Goal: Find specific page/section: Find specific page/section

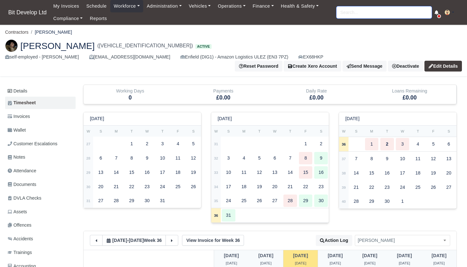
click at [345, 16] on input "search" at bounding box center [383, 12] width 95 height 12
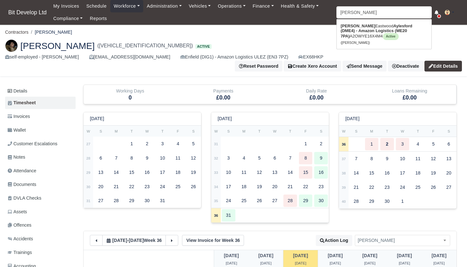
type input "tommy"
type input "tommy Eastwood"
type input "Tommy"
drag, startPoint x: 352, startPoint y: 24, endPoint x: 356, endPoint y: 33, distance: 9.9
click at [356, 33] on strong "Aylesford (DME4) - Amazon Logistics (ME20 7PA)" at bounding box center [377, 31] width 72 height 15
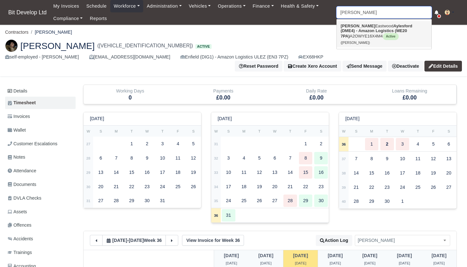
type input "Tommy Eastwood"
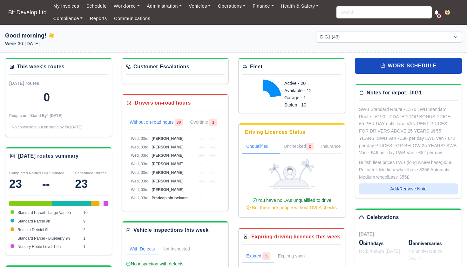
select select "2"
click at [375, 14] on input "search" at bounding box center [383, 12] width 95 height 12
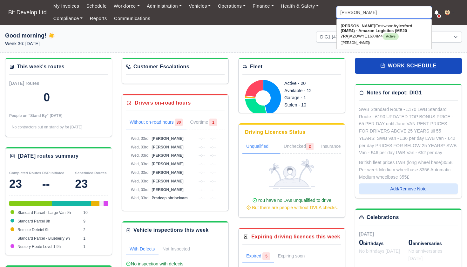
type input "Tommy"
drag, startPoint x: 375, startPoint y: 14, endPoint x: 369, endPoint y: 31, distance: 19.0
click at [369, 31] on strong "Aylesford (DME4) - Amazon Logistics (ME20 7PA)" at bounding box center [377, 31] width 72 height 15
type input "Tommy Eastwood"
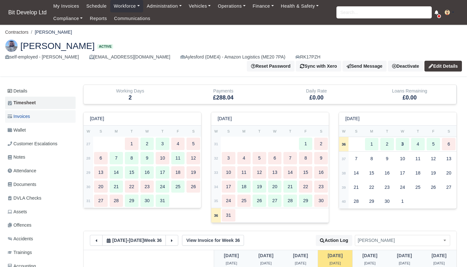
click at [36, 110] on link "Invoices" at bounding box center [40, 116] width 71 height 12
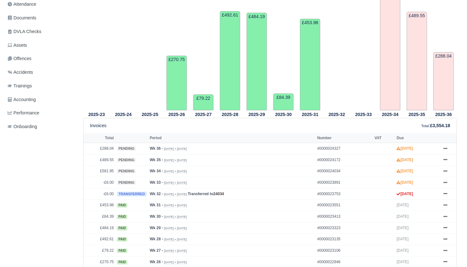
scroll to position [170, 0]
